Goal: Information Seeking & Learning: Learn about a topic

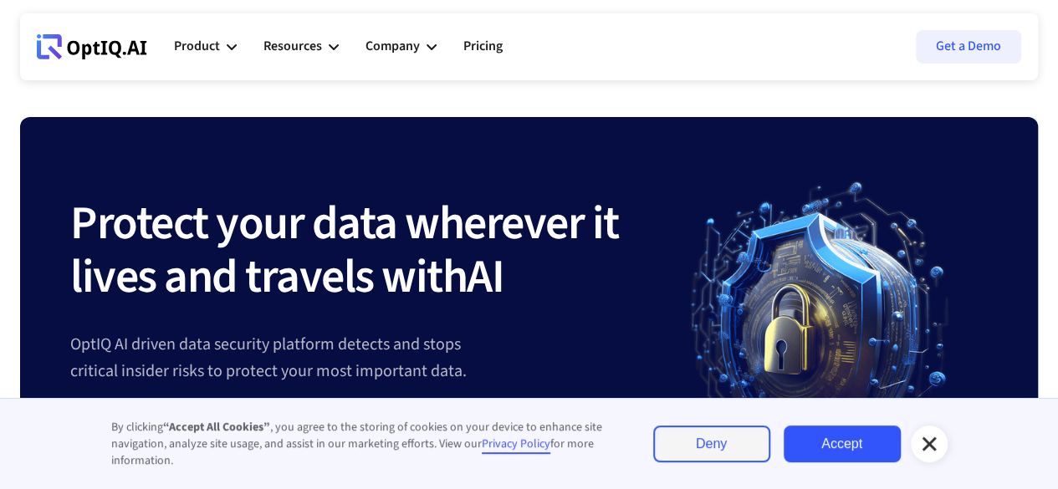
click at [816, 450] on link "Accept" at bounding box center [841, 444] width 117 height 37
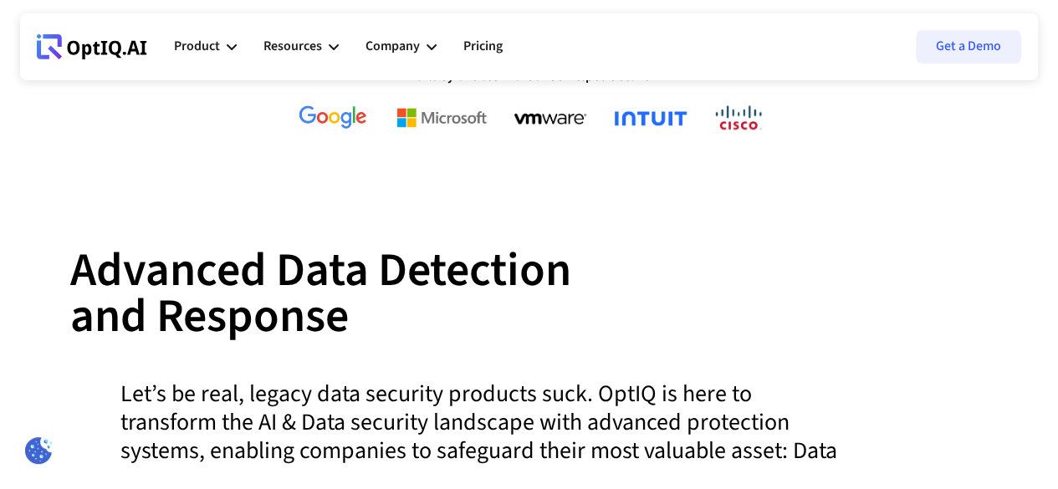
scroll to position [569, 0]
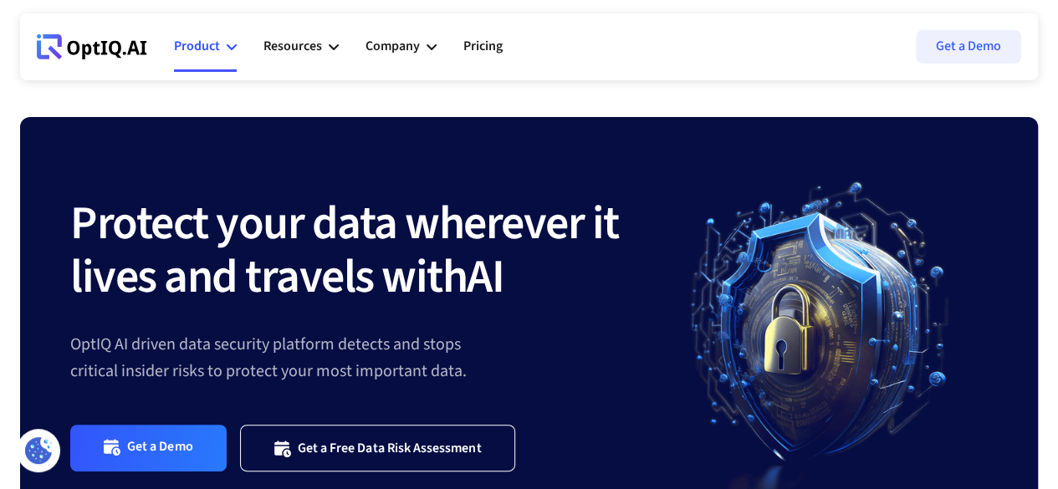
click at [220, 40] on div "Product" at bounding box center [205, 47] width 63 height 50
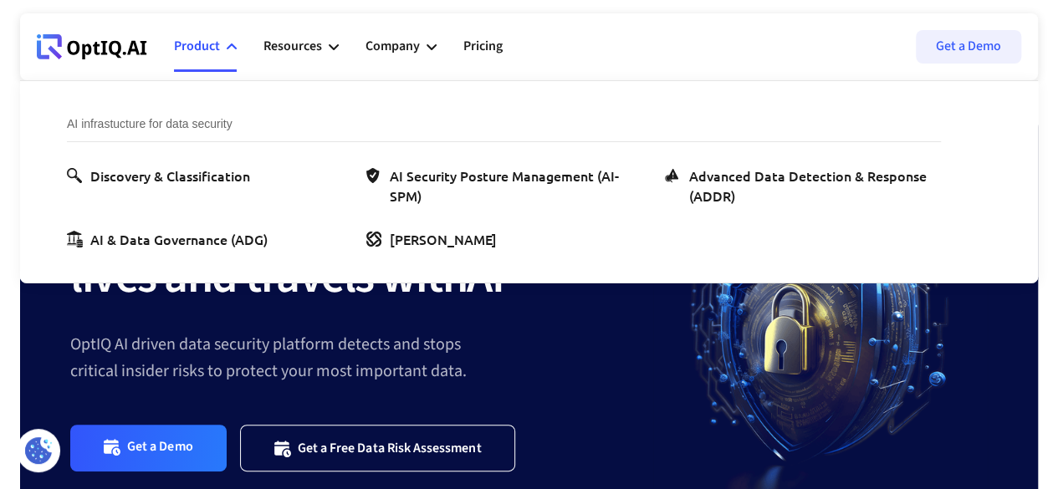
click at [316, 310] on strong "Protect your data wherever it lives and travels with" at bounding box center [344, 251] width 549 height 120
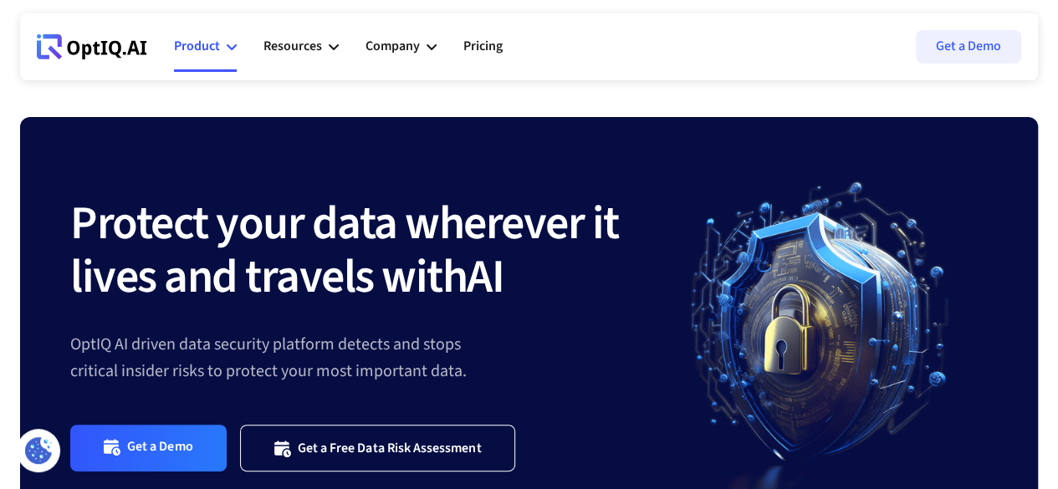
click at [212, 47] on div "Product" at bounding box center [197, 46] width 46 height 23
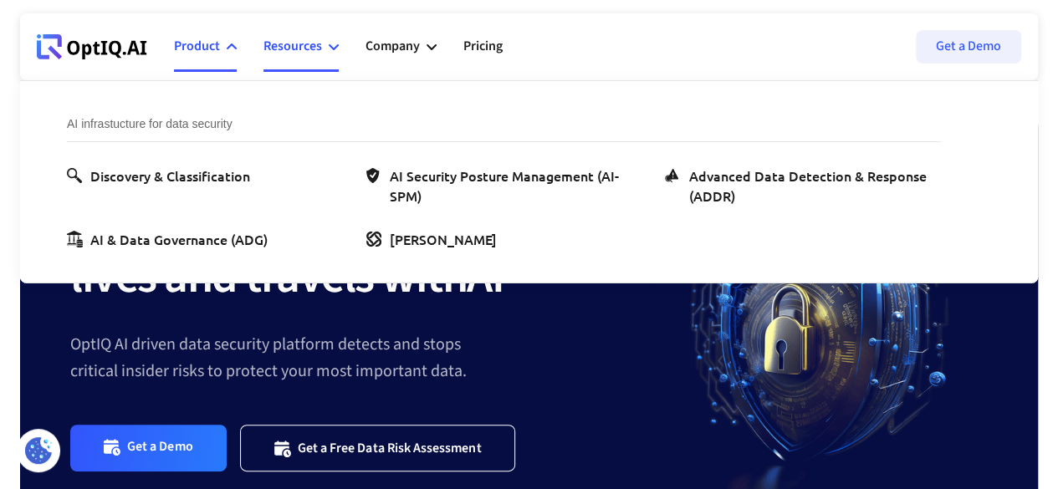
click at [313, 46] on div "Resources" at bounding box center [292, 46] width 59 height 23
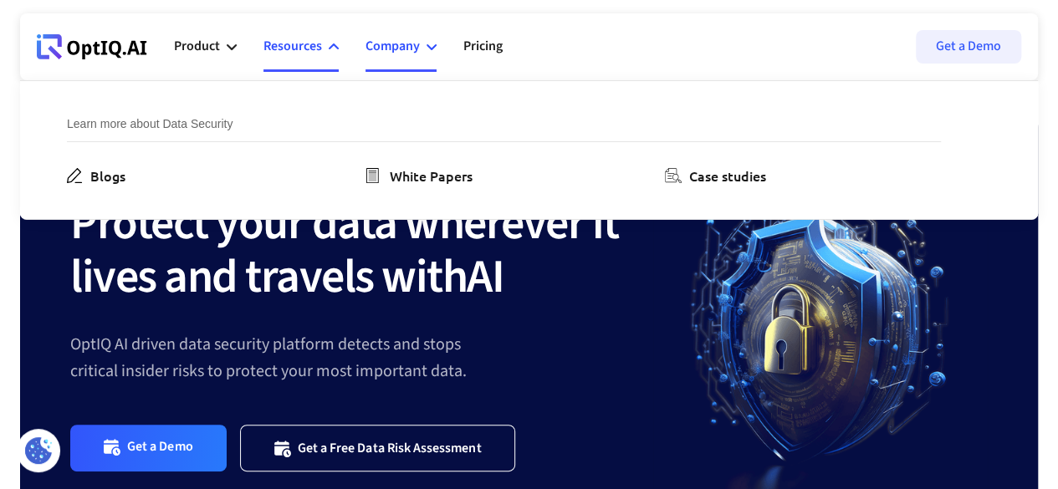
click at [413, 48] on div "Company" at bounding box center [392, 46] width 54 height 23
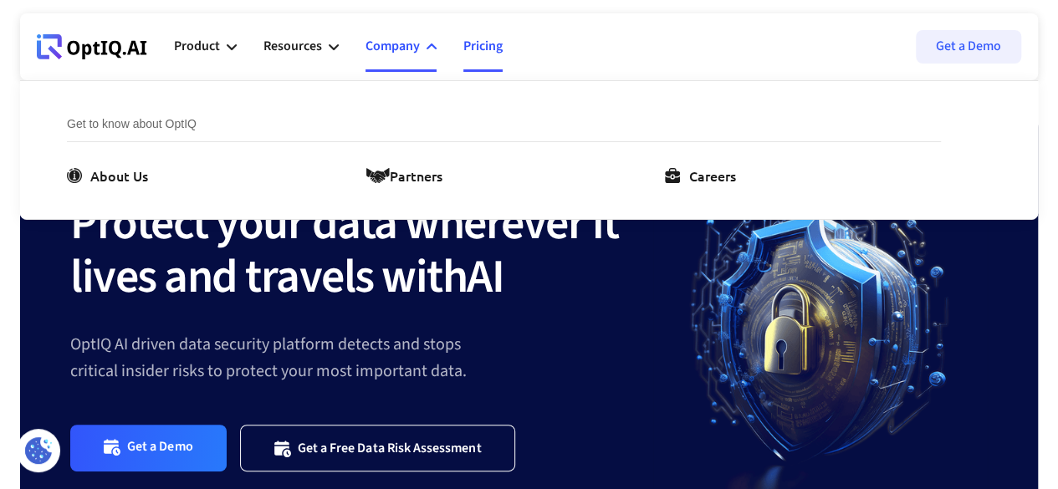
click at [503, 49] on link "Pricing" at bounding box center [482, 47] width 39 height 50
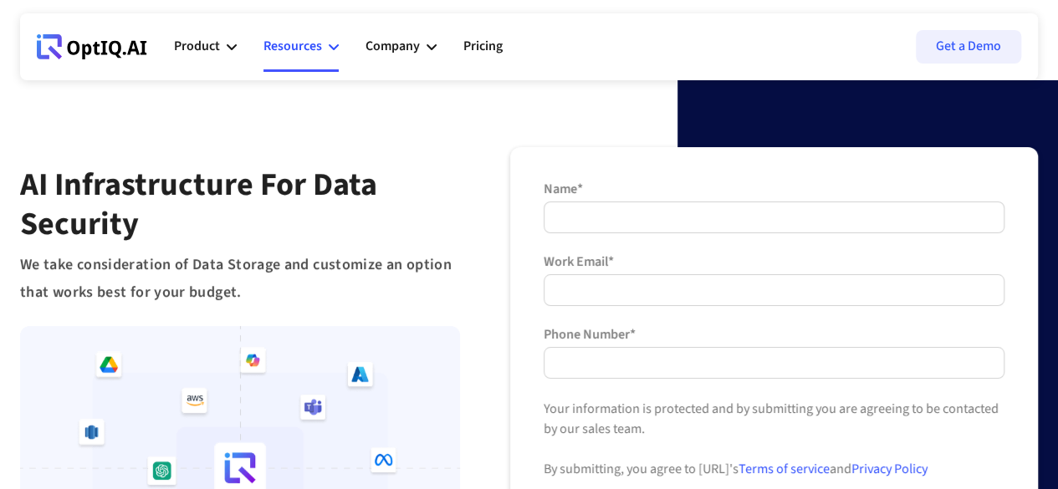
click at [278, 45] on div "Resources" at bounding box center [292, 46] width 59 height 23
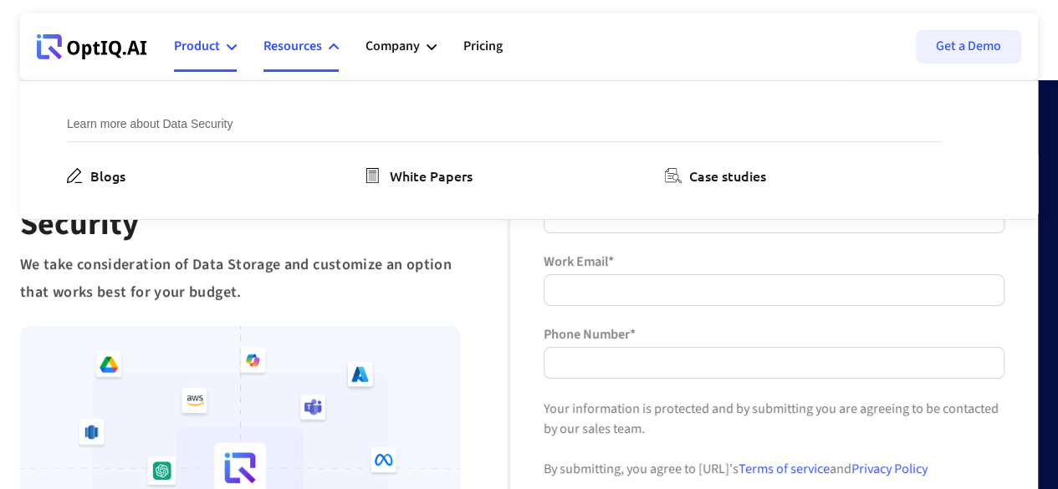
click at [207, 34] on div "Product" at bounding box center [205, 47] width 63 height 50
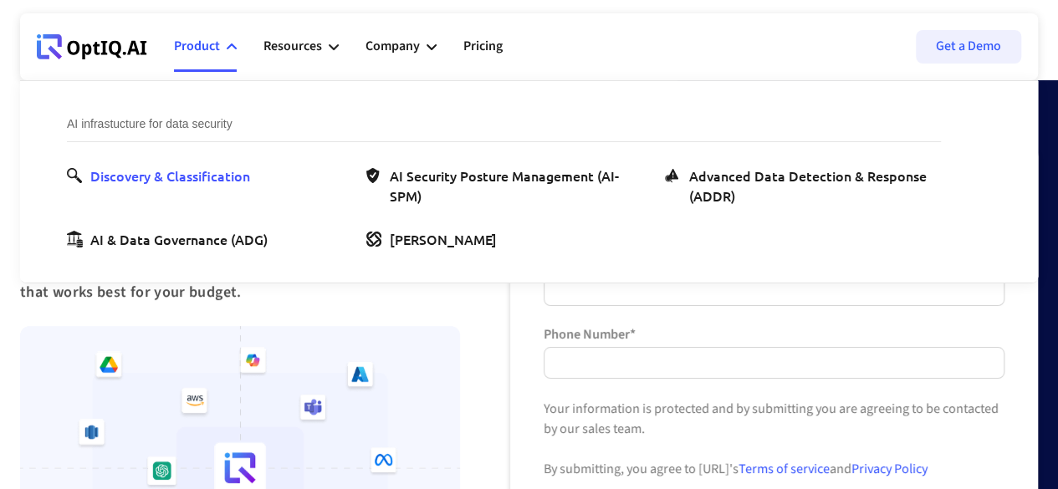
click at [169, 178] on div "Discovery & Classification" at bounding box center [170, 176] width 160 height 20
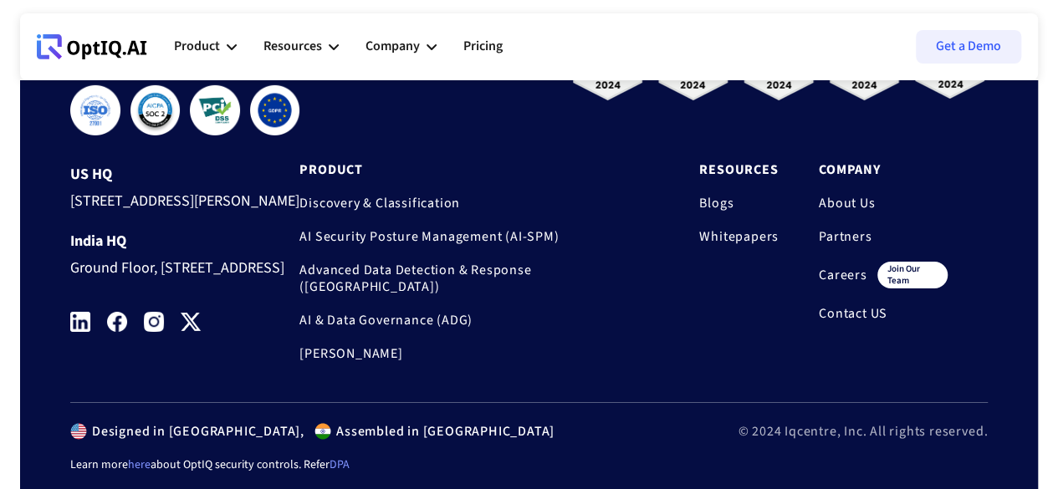
scroll to position [2742, 0]
